Goal: Navigation & Orientation: Find specific page/section

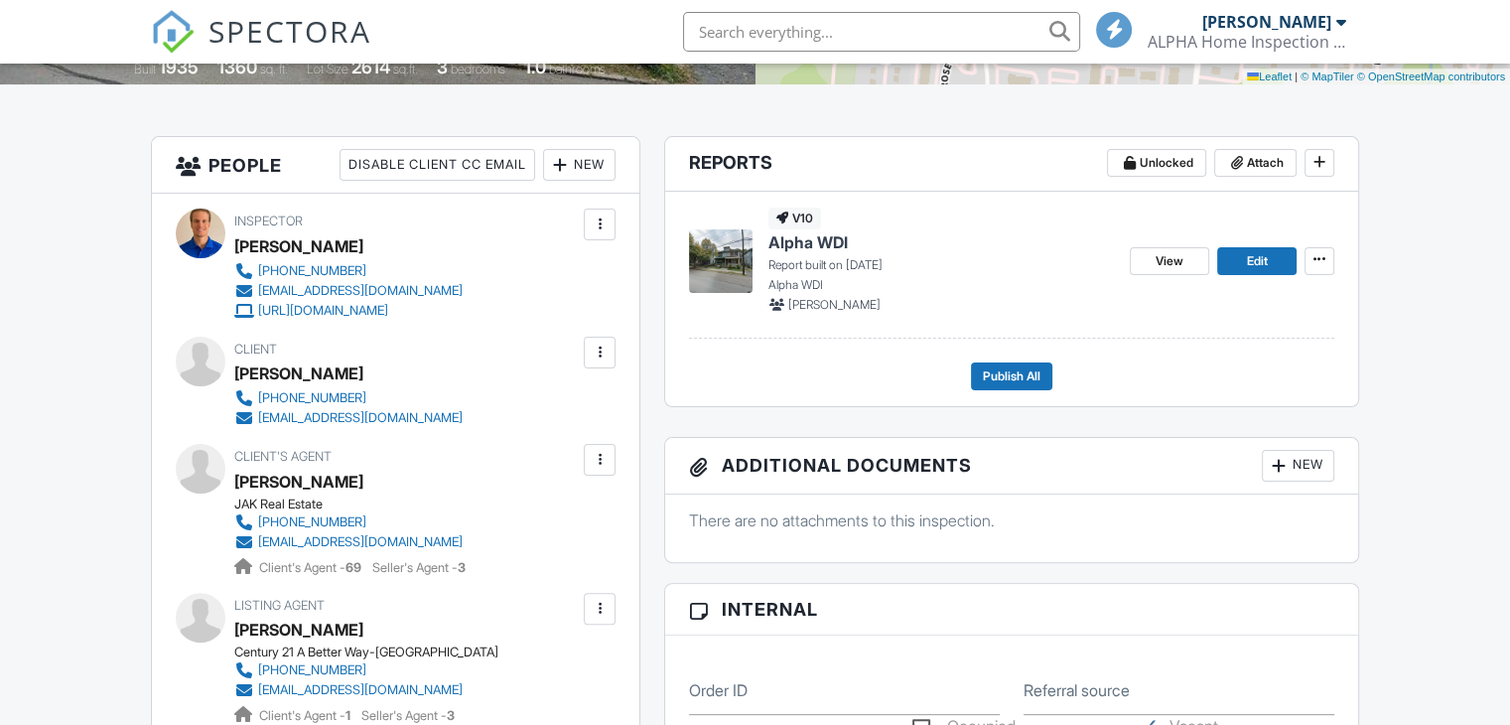
scroll to position [545, 0]
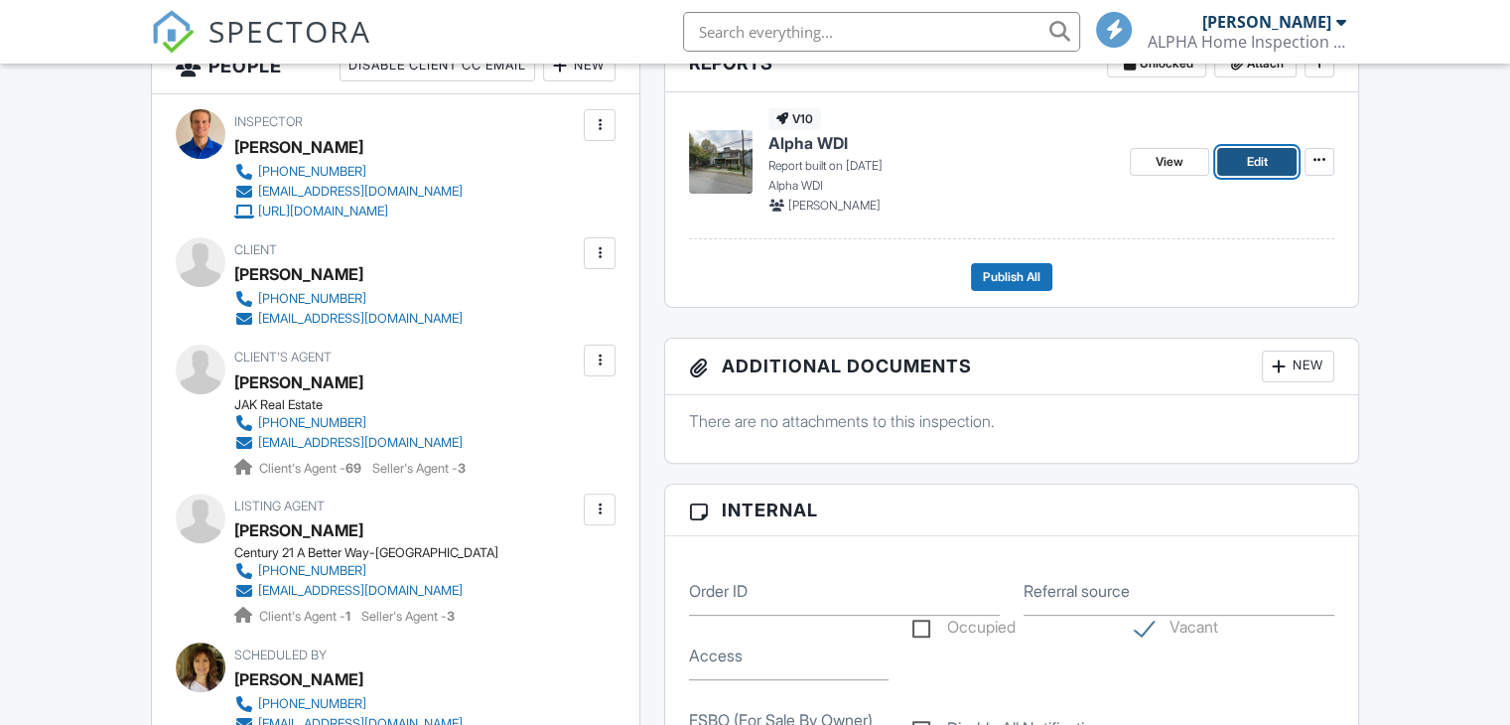
click at [1248, 166] on span "Edit" at bounding box center [1256, 162] width 21 height 20
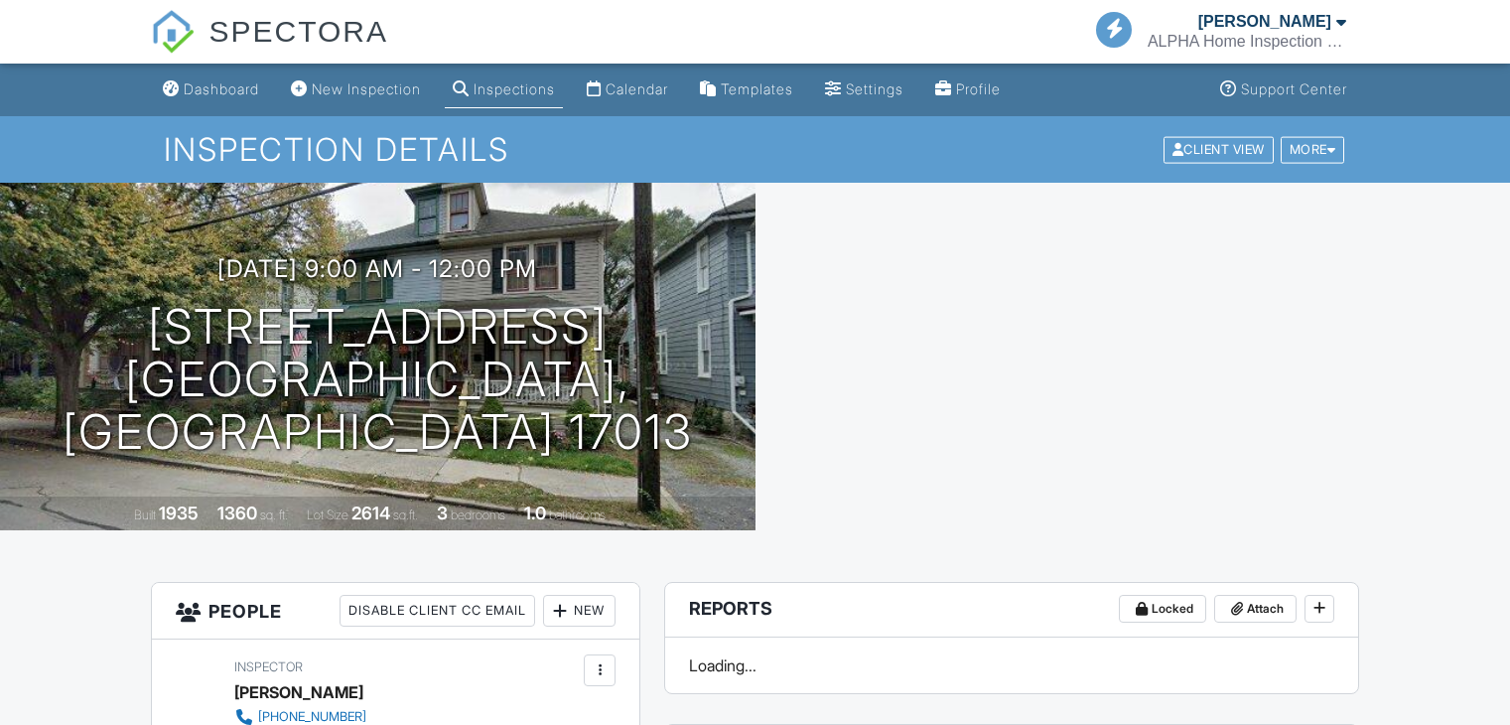
click at [202, 84] on div "Dashboard" at bounding box center [221, 88] width 75 height 17
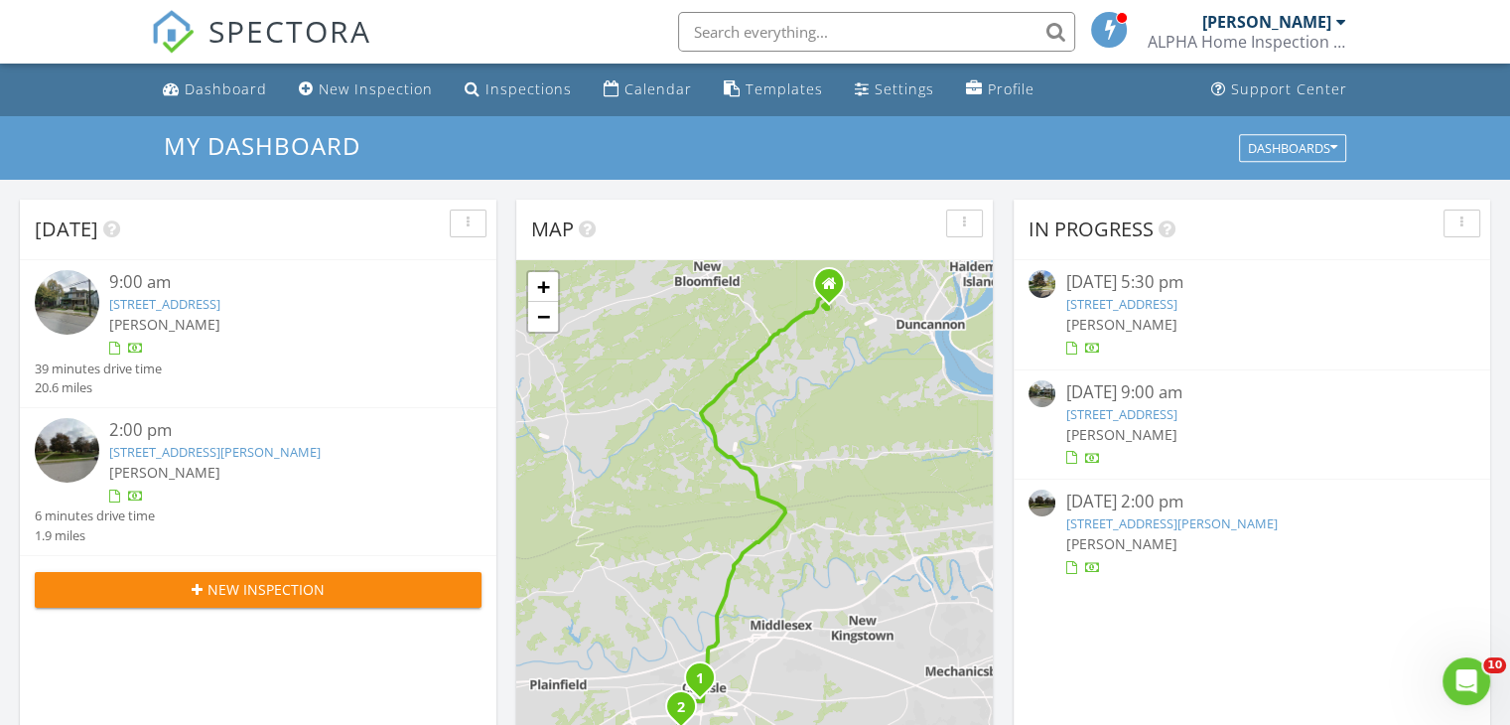
click at [202, 444] on link "[STREET_ADDRESS][PERSON_NAME]" at bounding box center [215, 452] width 212 height 18
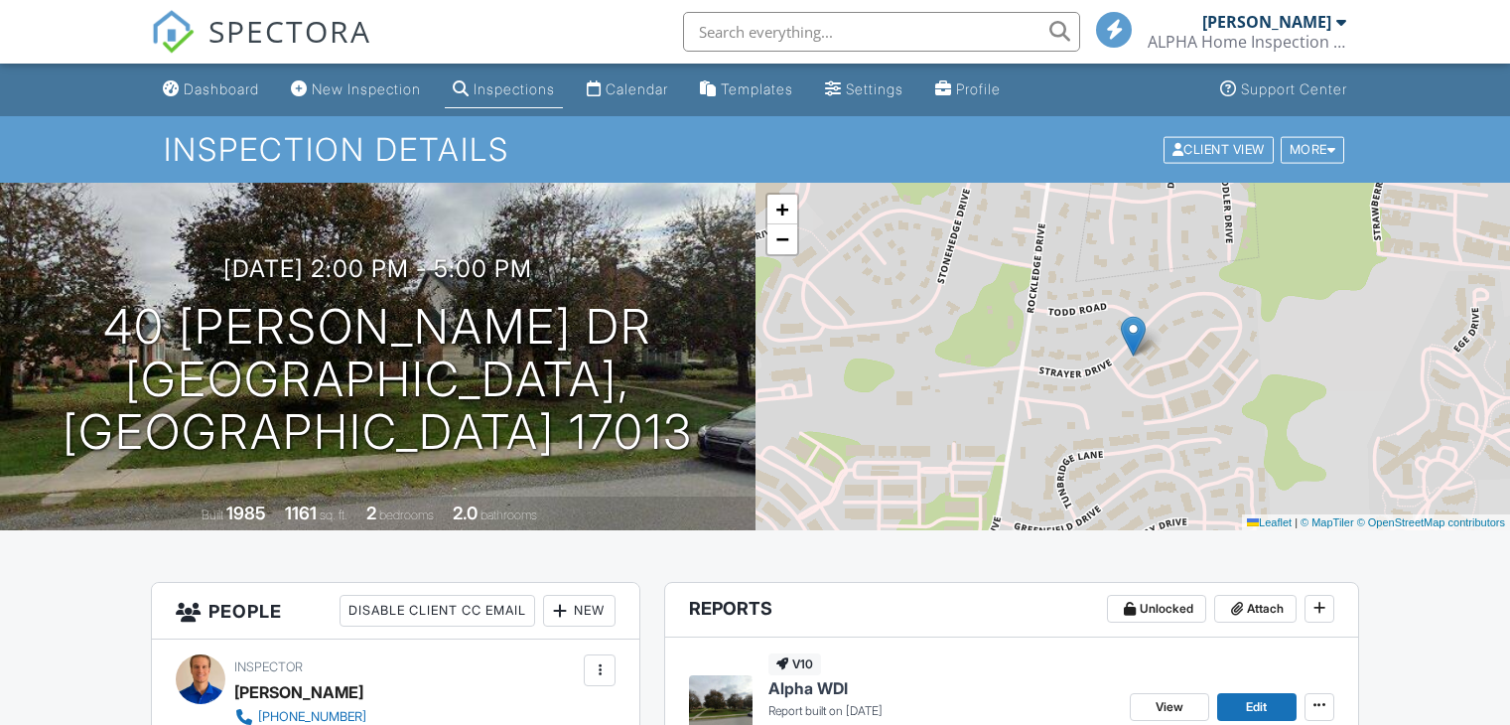
scroll to position [397, 0]
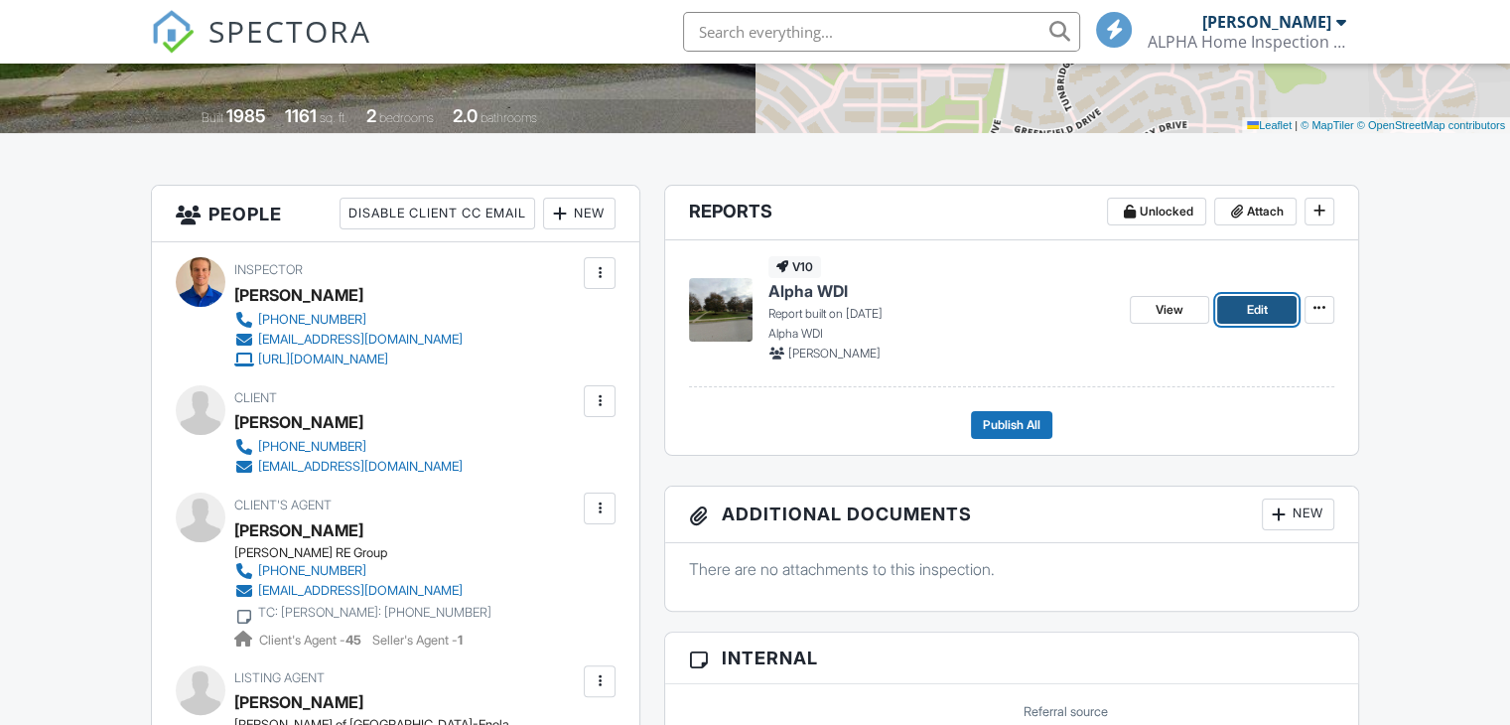
click at [1243, 309] on link "Edit" at bounding box center [1256, 310] width 79 height 28
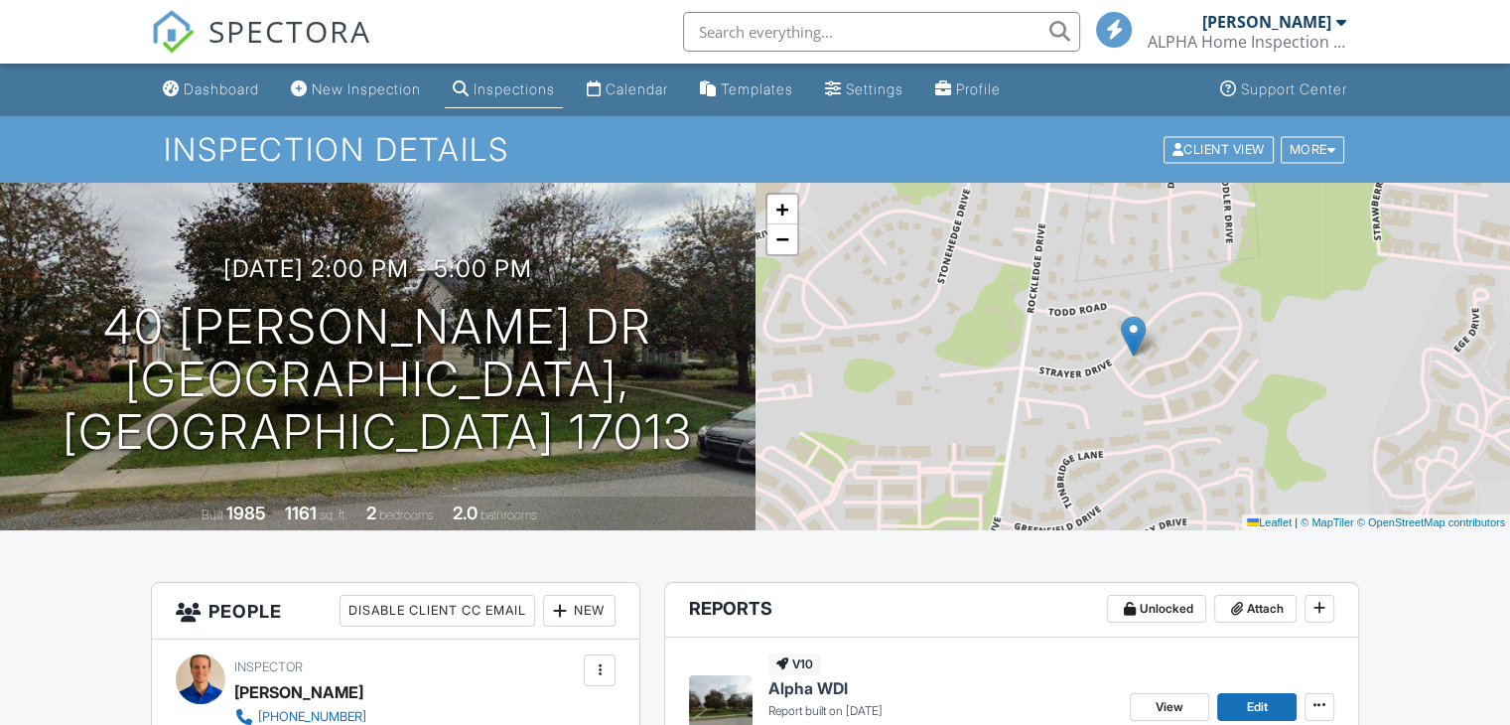
scroll to position [298, 0]
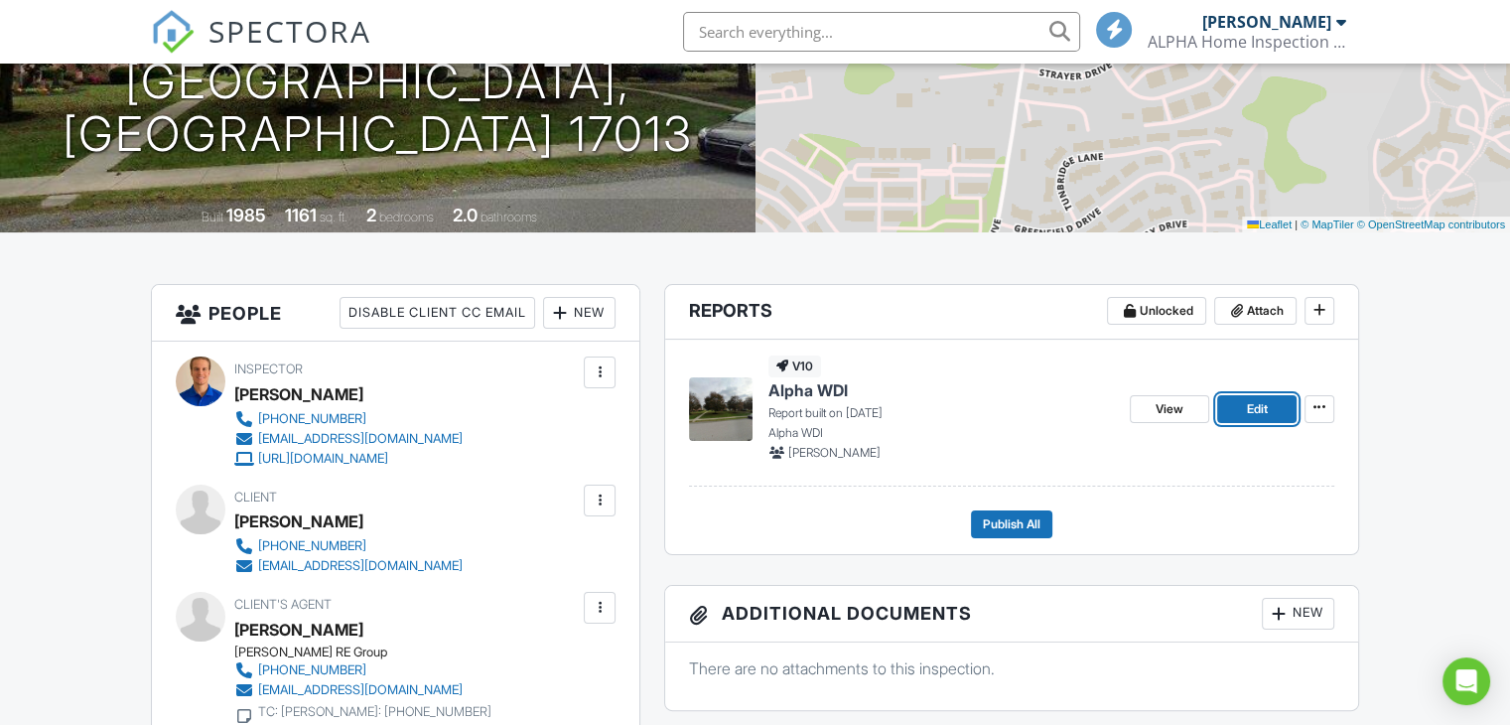
click at [1242, 412] on link "Edit" at bounding box center [1256, 409] width 79 height 28
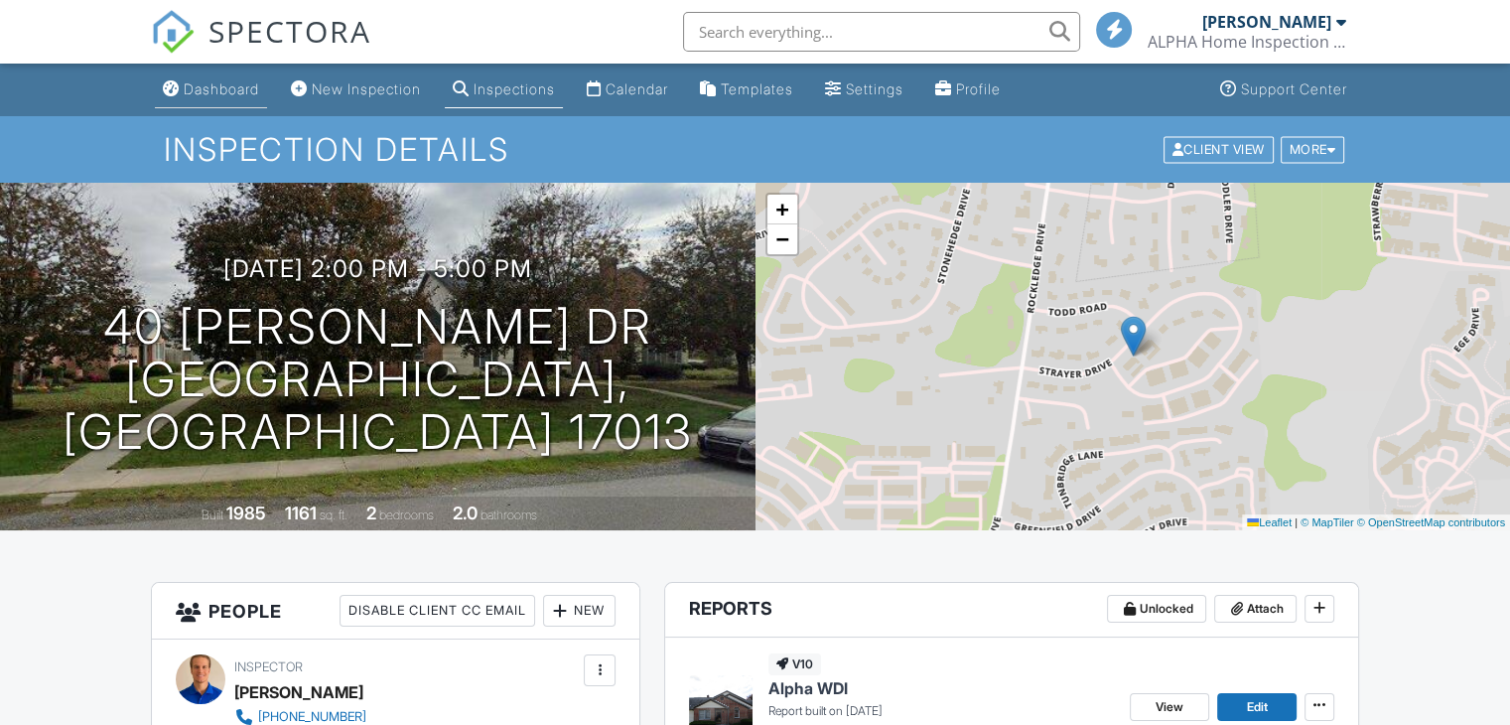
click at [194, 85] on div "Dashboard" at bounding box center [221, 88] width 75 height 17
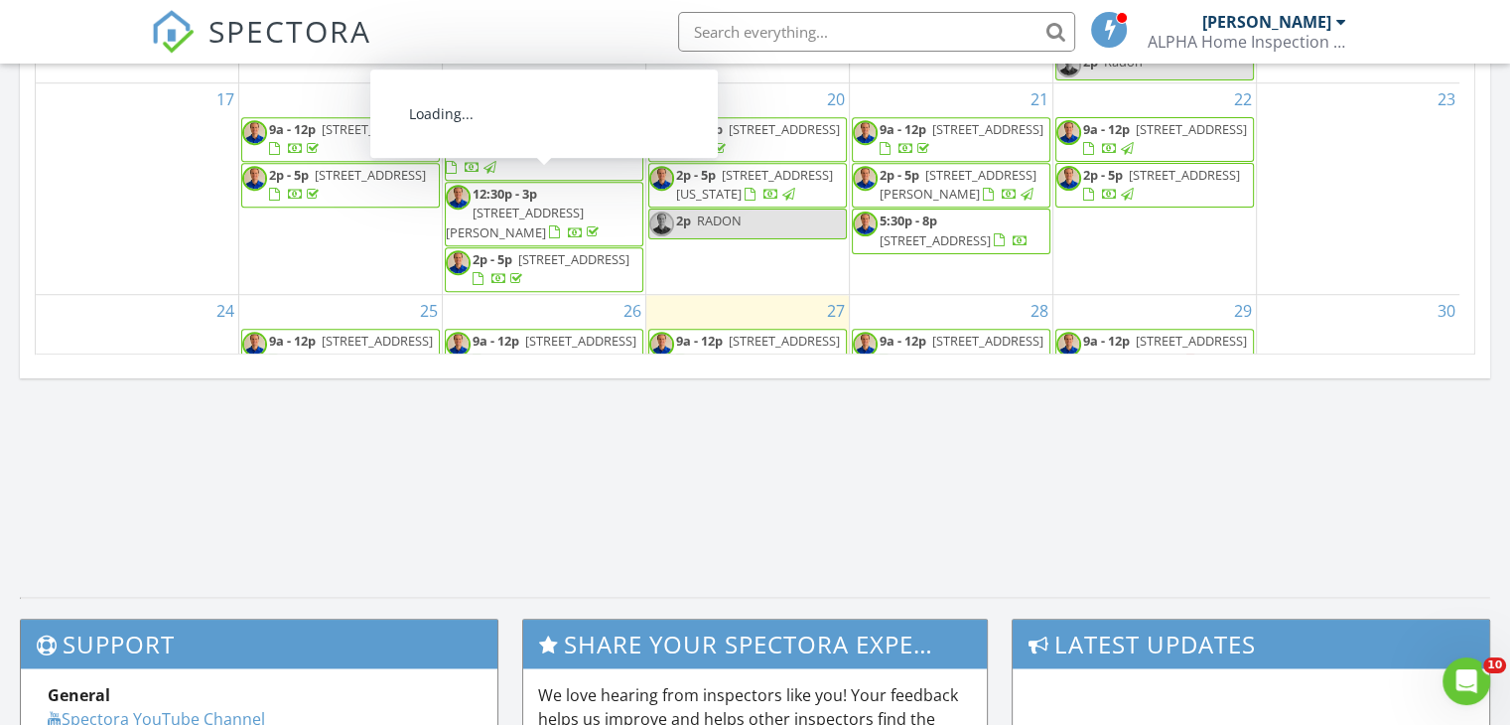
scroll to position [194, 0]
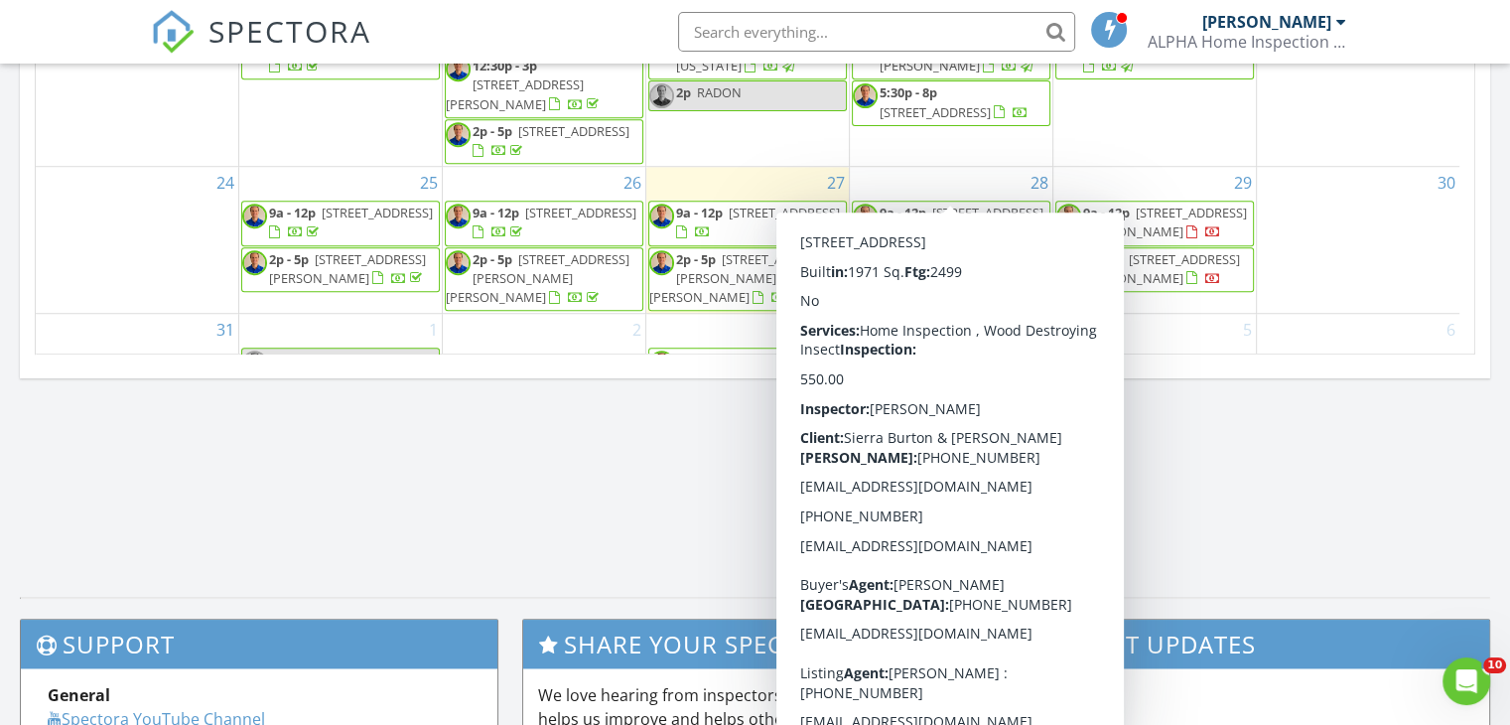
drag, startPoint x: 850, startPoint y: 247, endPoint x: 927, endPoint y: 168, distance: 110.3
click at [927, 204] on link "9a - 12p 11 N Fairville Ave, Harrisburg 17112" at bounding box center [962, 222] width 164 height 37
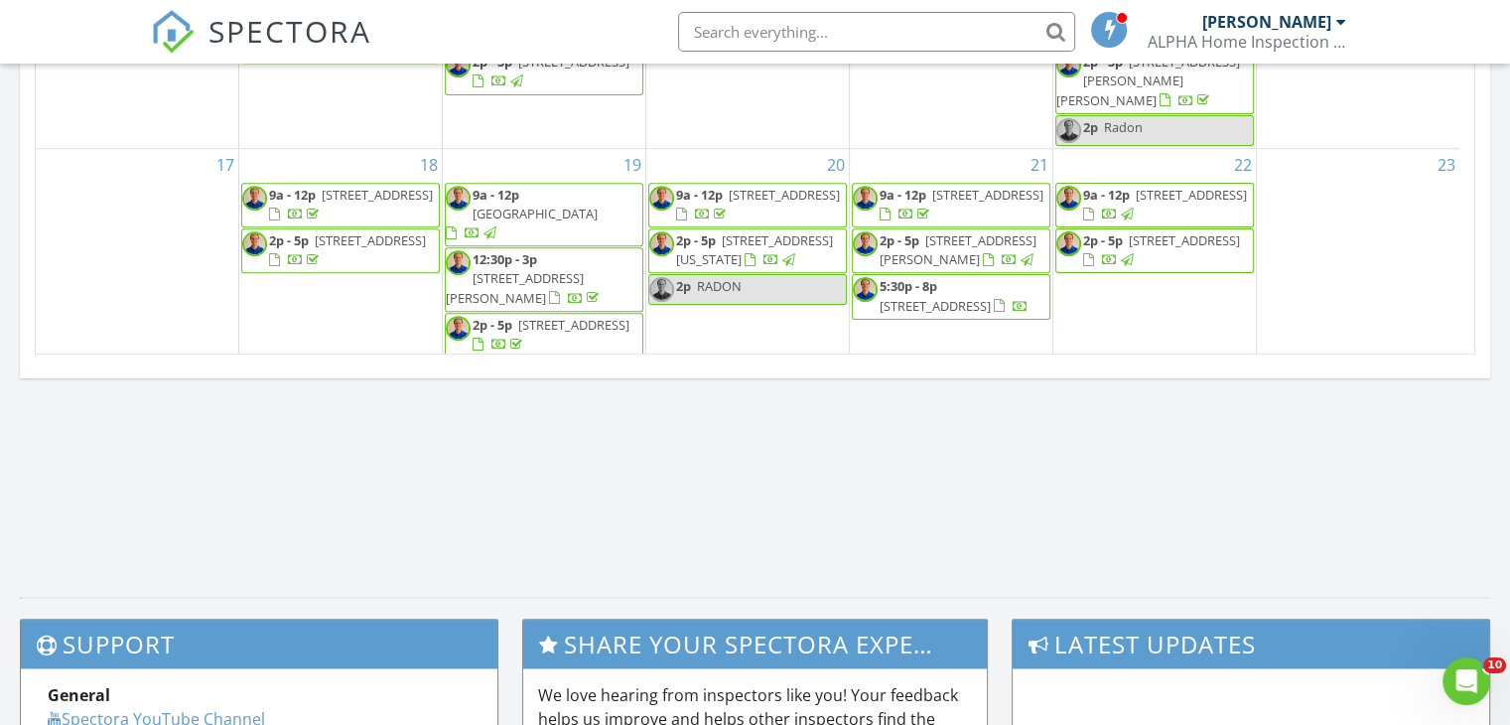
scroll to position [194, 0]
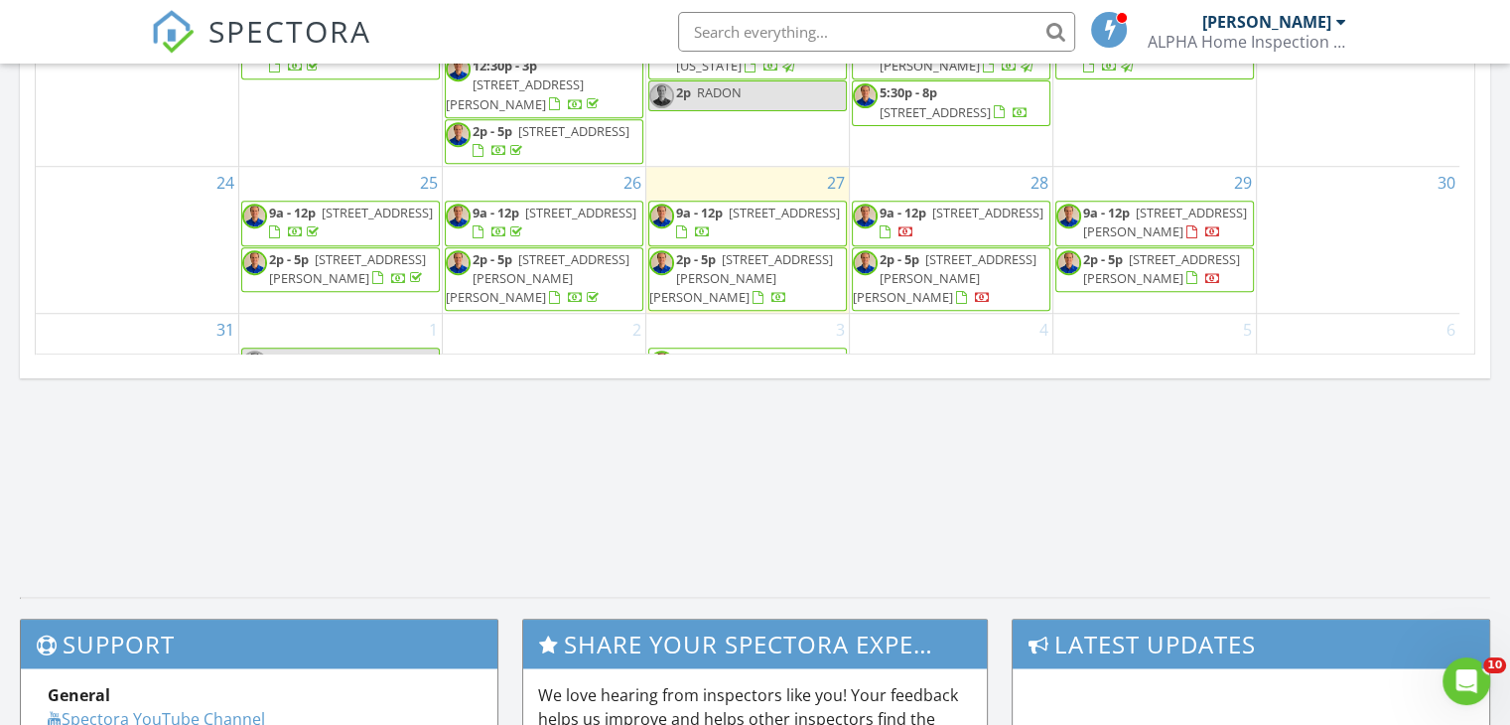
click at [1004, 250] on span "16 Hill Rd, Carlisle 17015" at bounding box center [945, 278] width 184 height 56
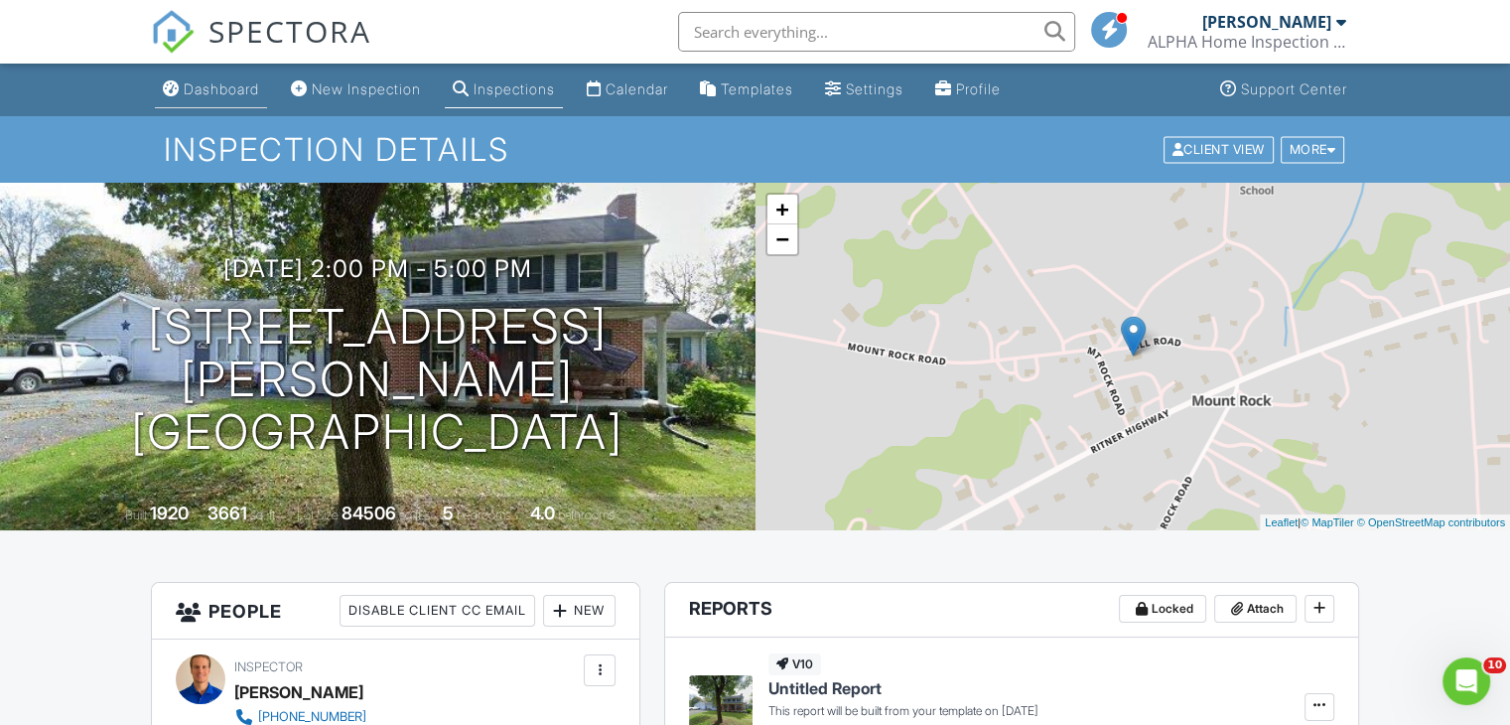
click at [234, 92] on div "Dashboard" at bounding box center [221, 88] width 75 height 17
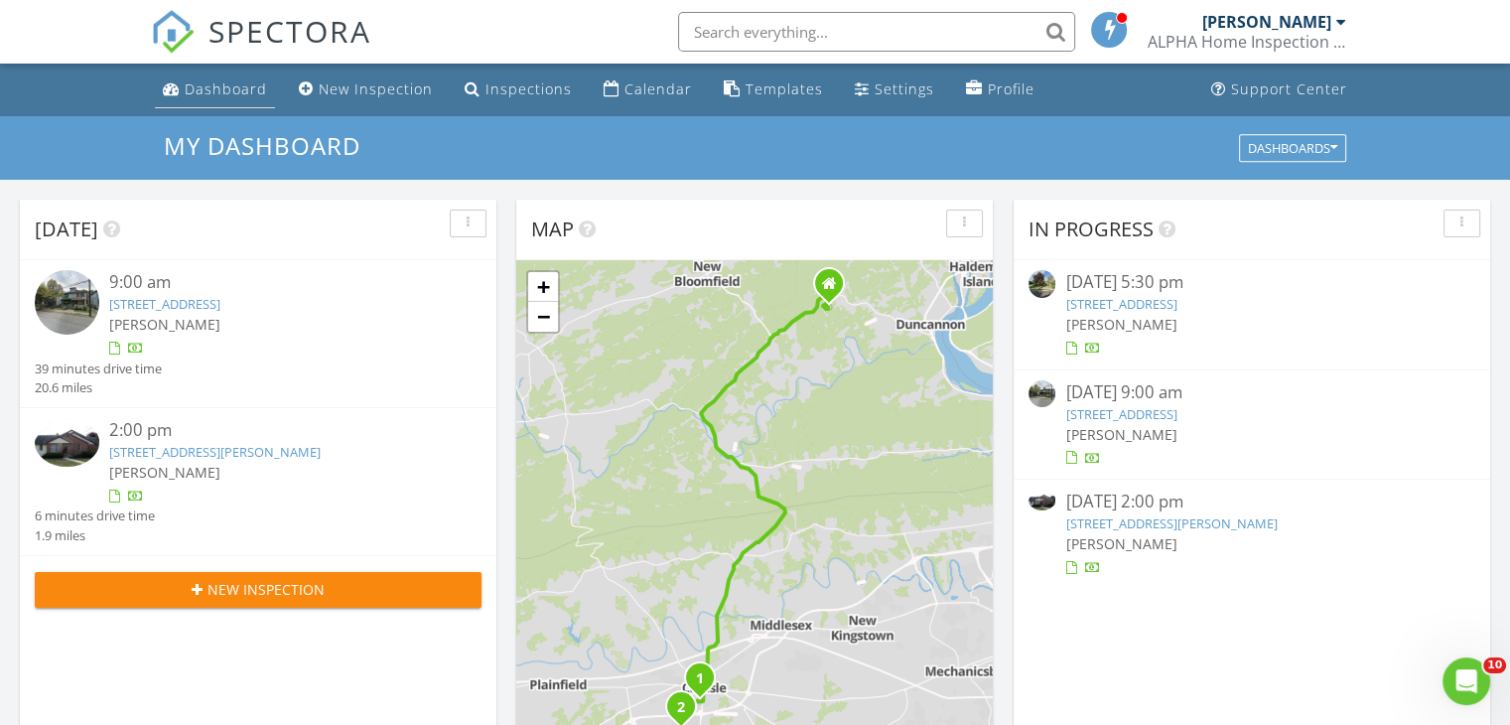
click at [226, 82] on div "Dashboard" at bounding box center [226, 88] width 82 height 19
